Goal: Information Seeking & Learning: Learn about a topic

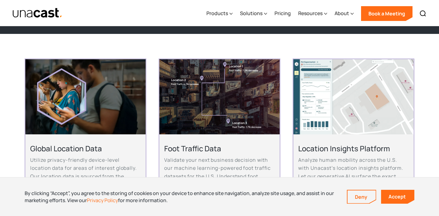
click at [364, 150] on h2 "Location Insights Platform" at bounding box center [353, 149] width 110 height 10
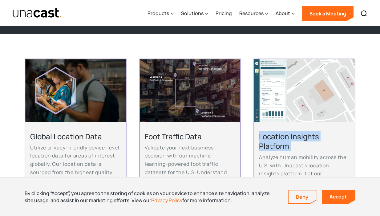
click at [295, 134] on h2 "Location Insights Platform" at bounding box center [304, 141] width 91 height 19
click at [294, 111] on img at bounding box center [304, 90] width 101 height 63
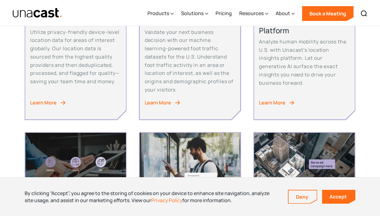
scroll to position [195, 0]
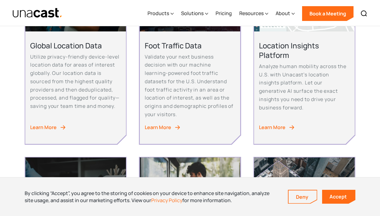
click at [271, 126] on div "Learn More" at bounding box center [272, 127] width 26 height 8
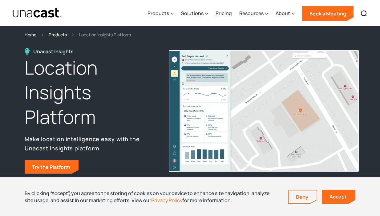
click at [34, 12] on img "home" at bounding box center [37, 13] width 50 height 11
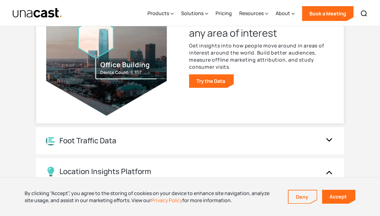
scroll to position [708, 0]
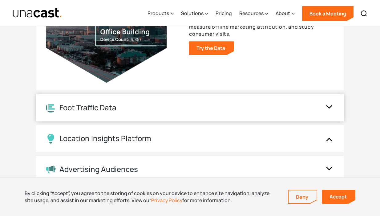
click at [99, 107] on div "Foot Traffic Data" at bounding box center [87, 107] width 57 height 9
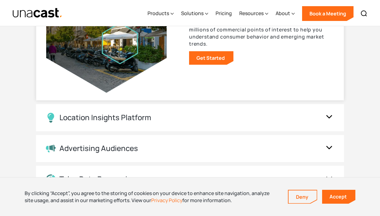
scroll to position [768, 0]
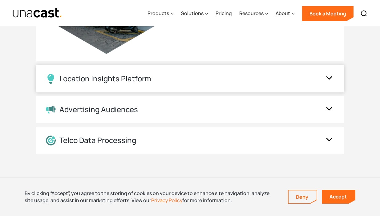
click at [116, 85] on div "Location Insights Platform" at bounding box center [190, 78] width 308 height 27
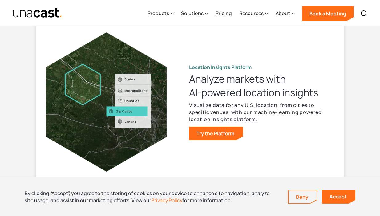
scroll to position [677, 0]
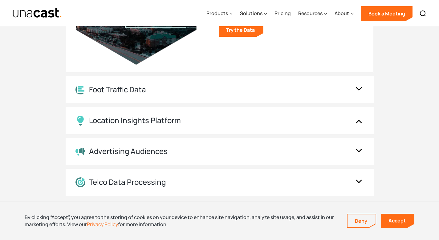
scroll to position [744, 0]
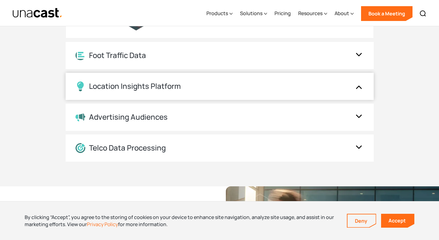
click at [165, 82] on div "Location Insights Platform" at bounding box center [135, 86] width 92 height 9
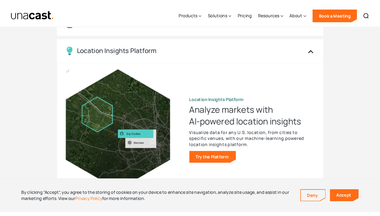
scroll to position [638, 0]
